Goal: Navigation & Orientation: Find specific page/section

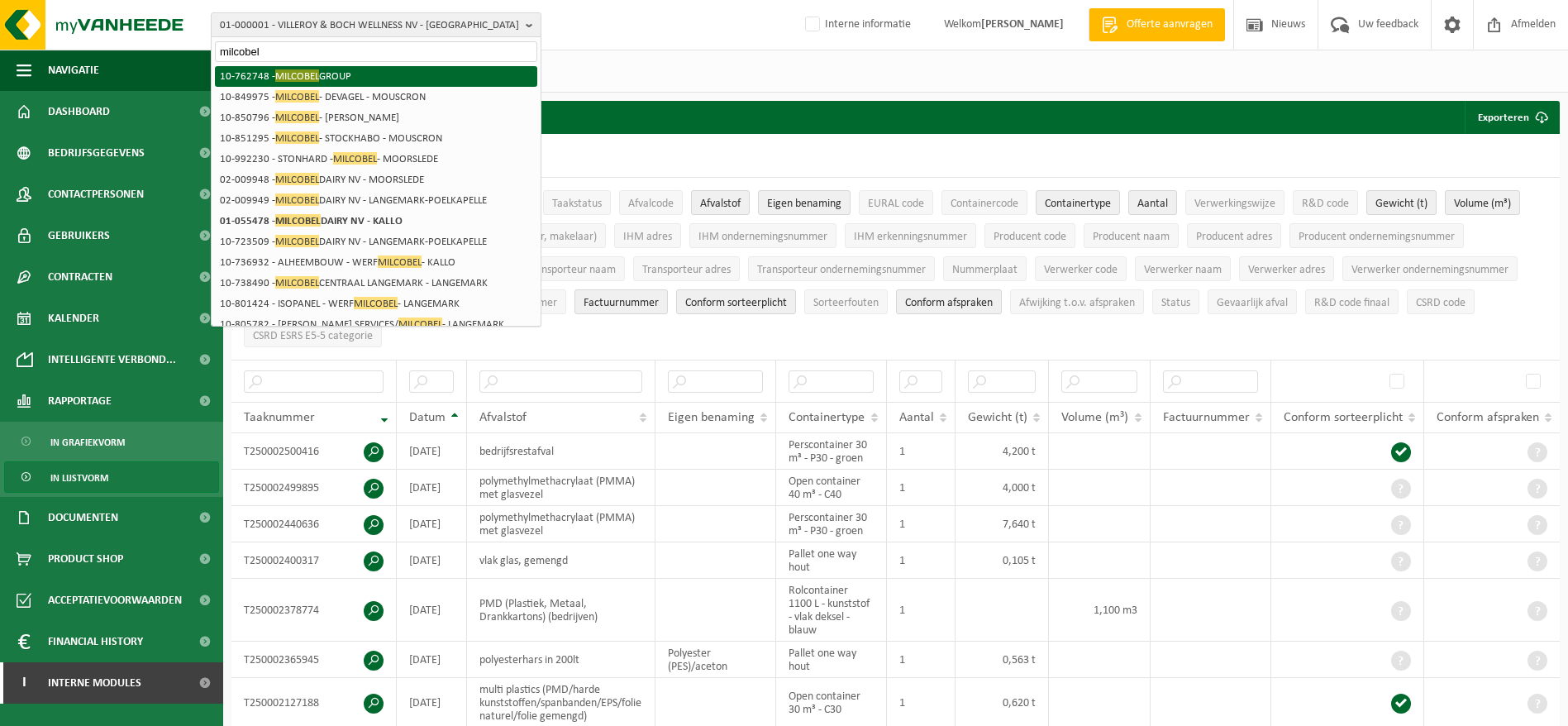
type input "milcobel"
click at [363, 68] on li "10-762748 - MILCOBEL GROUP" at bounding box center [377, 76] width 323 height 20
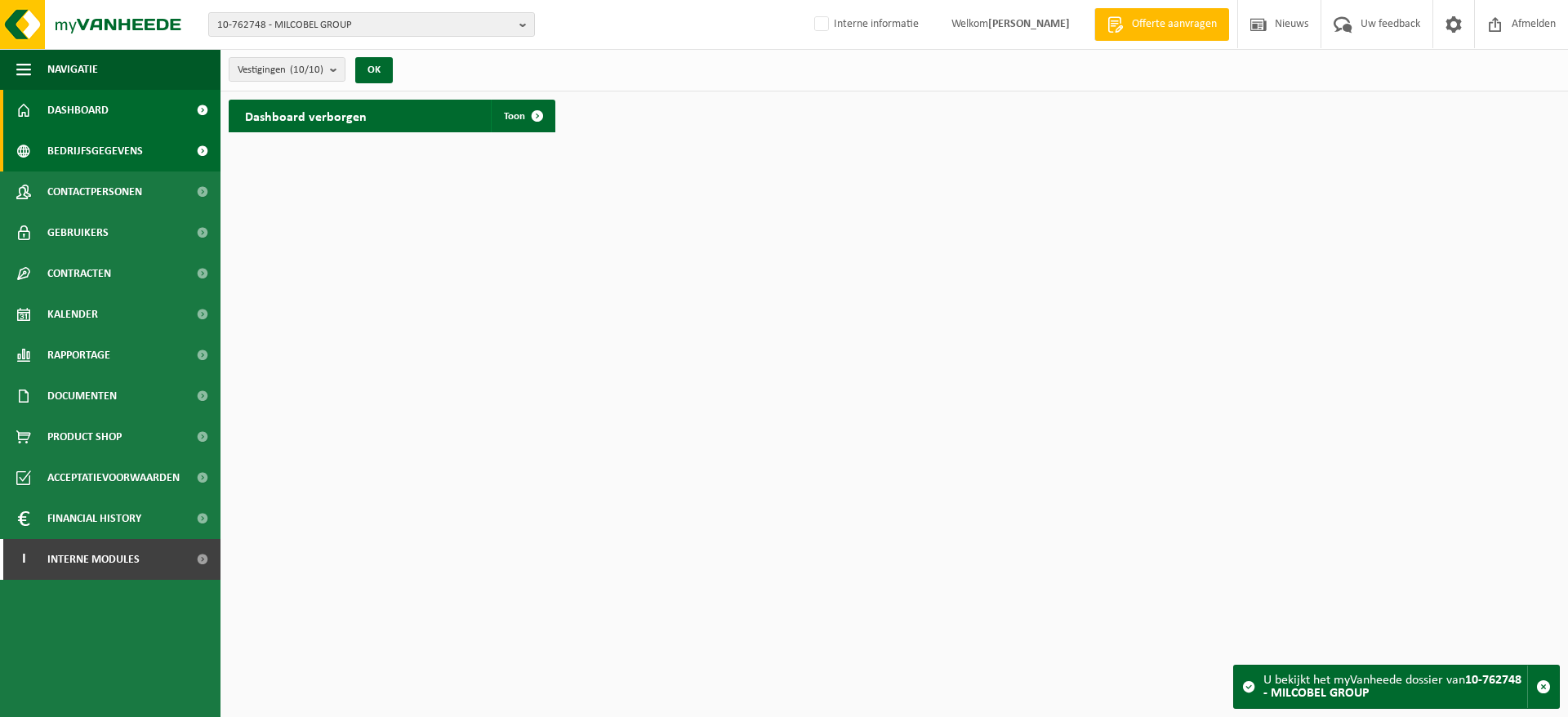
drag, startPoint x: 0, startPoint y: 0, endPoint x: 95, endPoint y: 156, distance: 182.6
click at [95, 156] on span "Bedrijfsgegevens" at bounding box center [94, 151] width 95 height 40
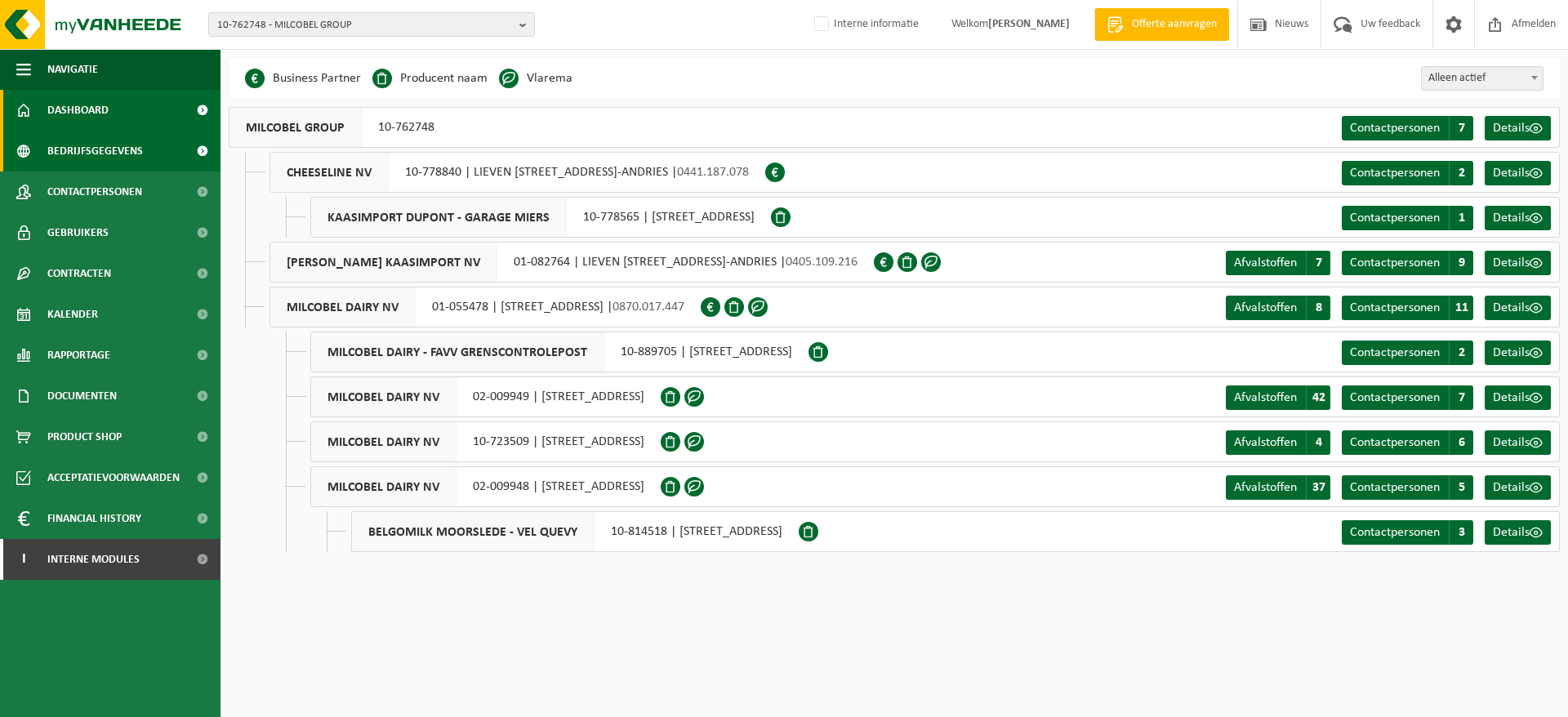
click at [92, 113] on span "Dashboard" at bounding box center [78, 110] width 62 height 40
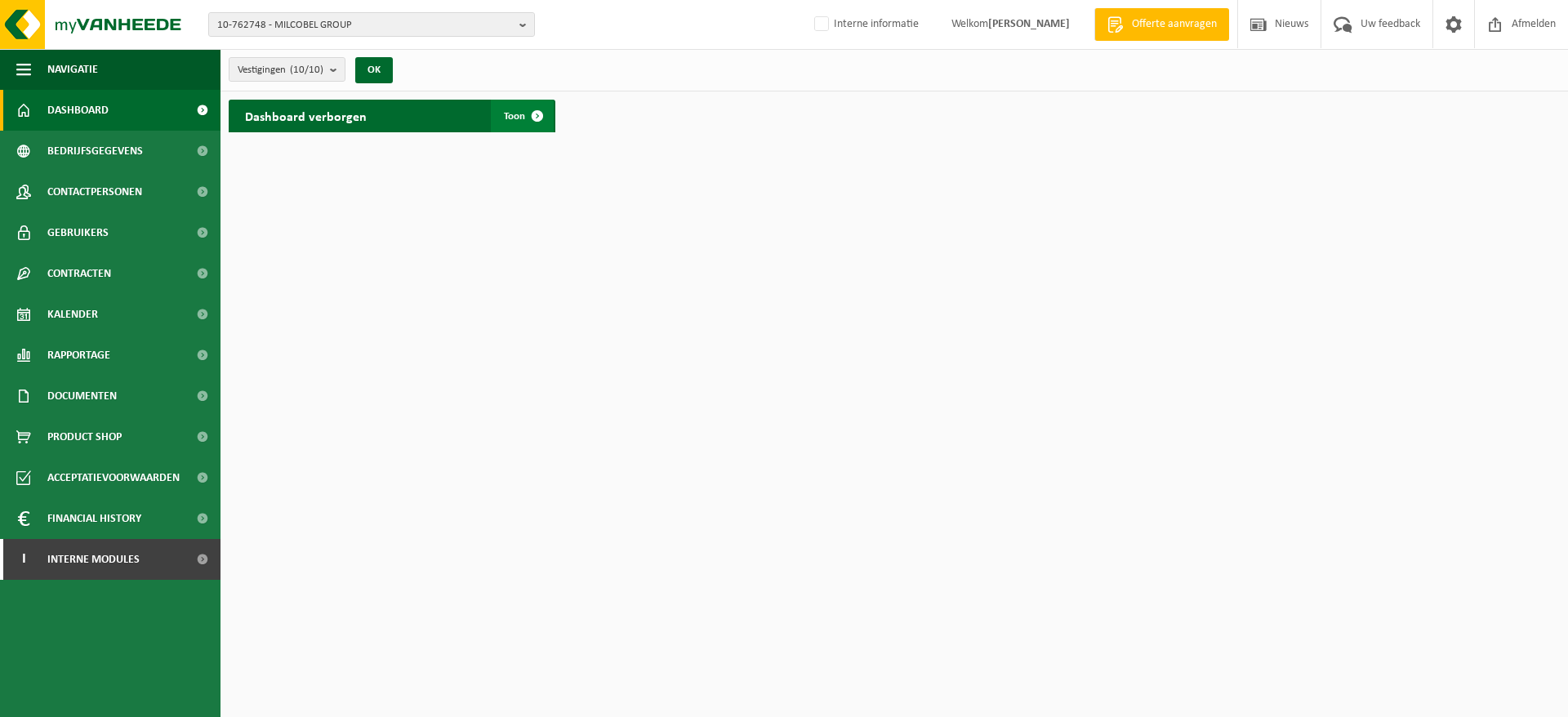
click at [530, 110] on span at bounding box center [537, 116] width 33 height 33
